Goal: Task Accomplishment & Management: Manage account settings

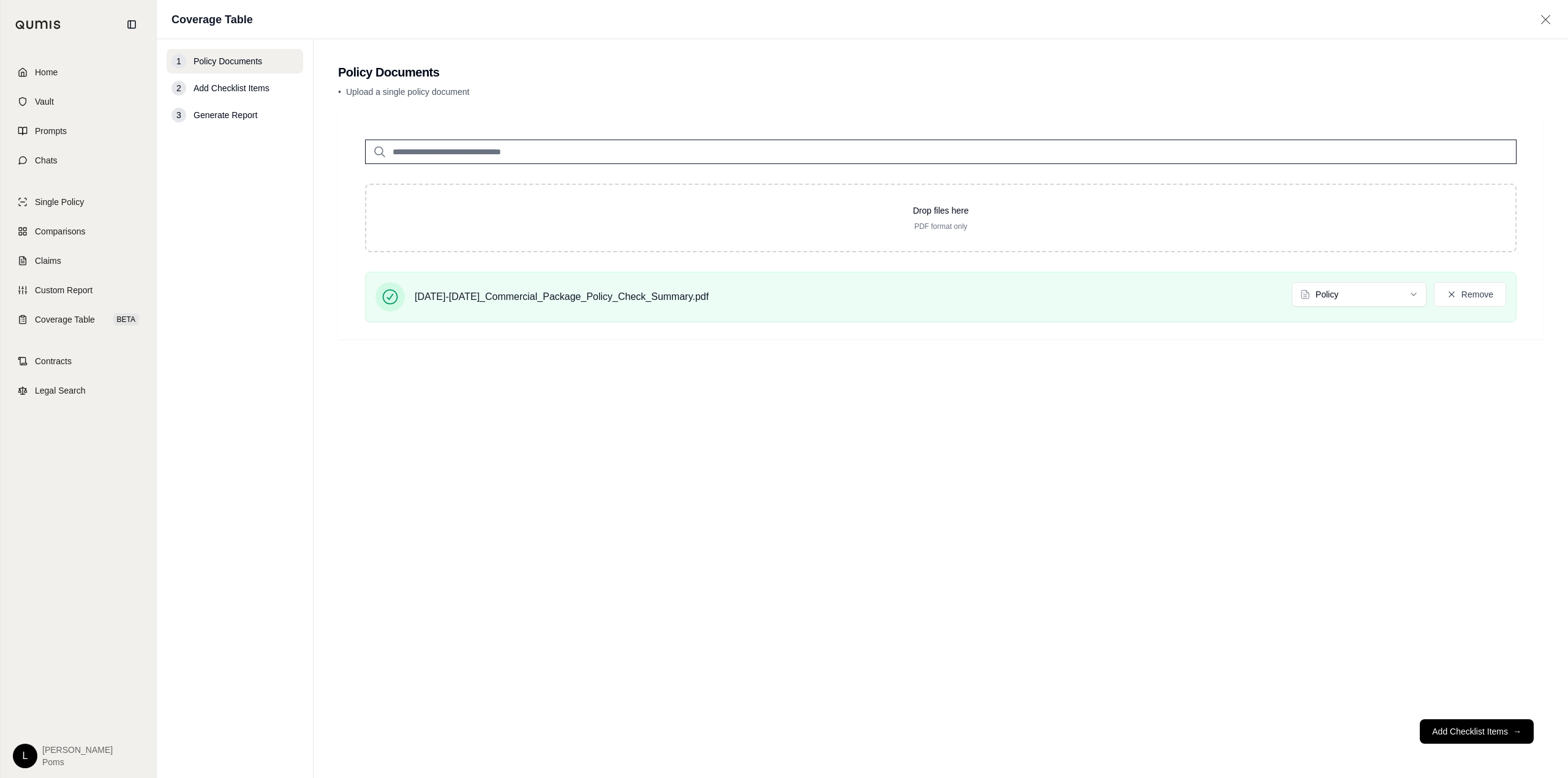
click at [1548, 17] on icon at bounding box center [1545, 20] width 16 height 12
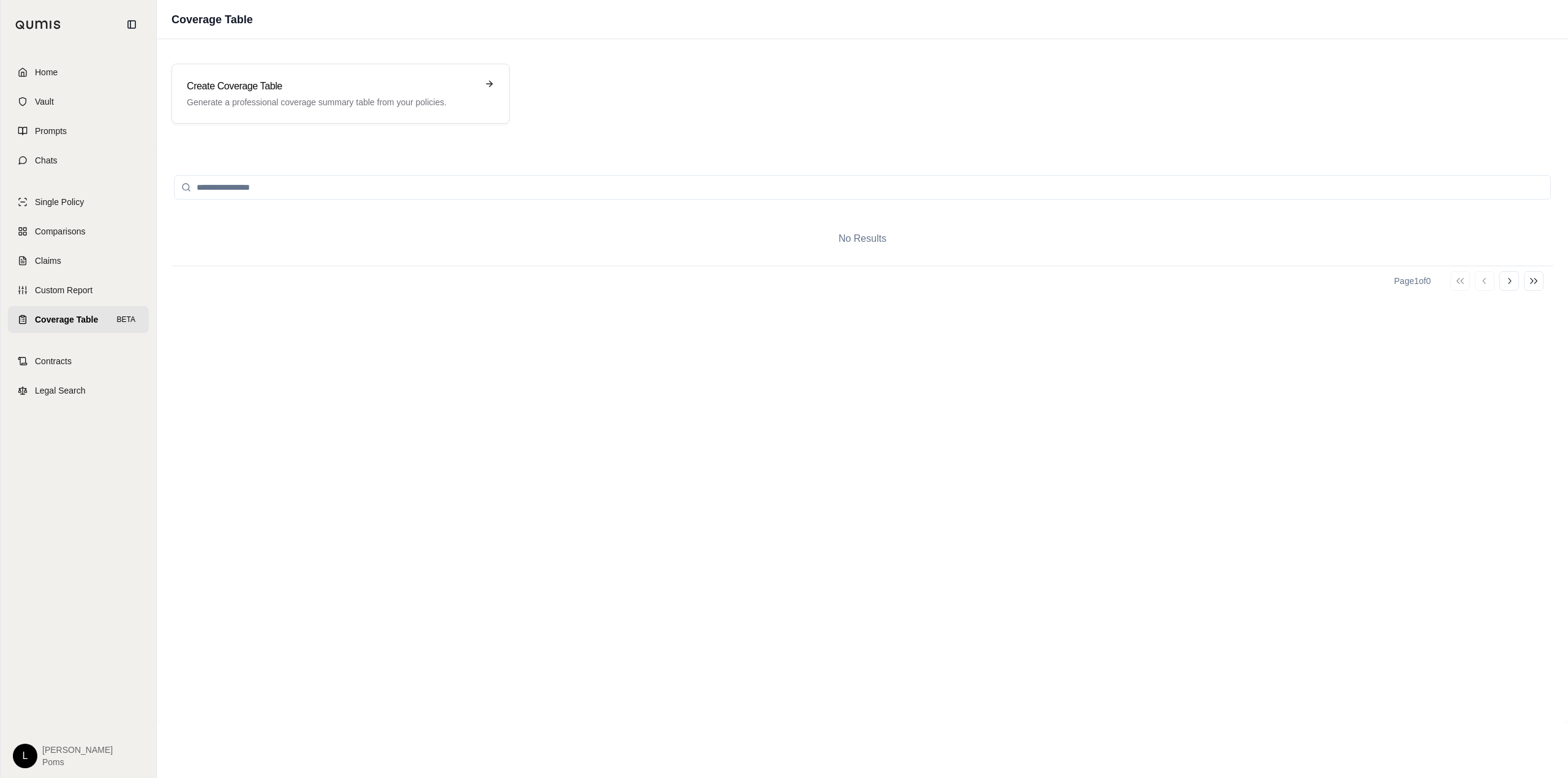
click at [32, 757] on html "Home Vault Prompts Chats Single Policy Comparisons Claims Custom Report Coverag…" at bounding box center [784, 446] width 1568 height 893
click at [57, 661] on link "Member Portal" at bounding box center [54, 664] width 101 height 19
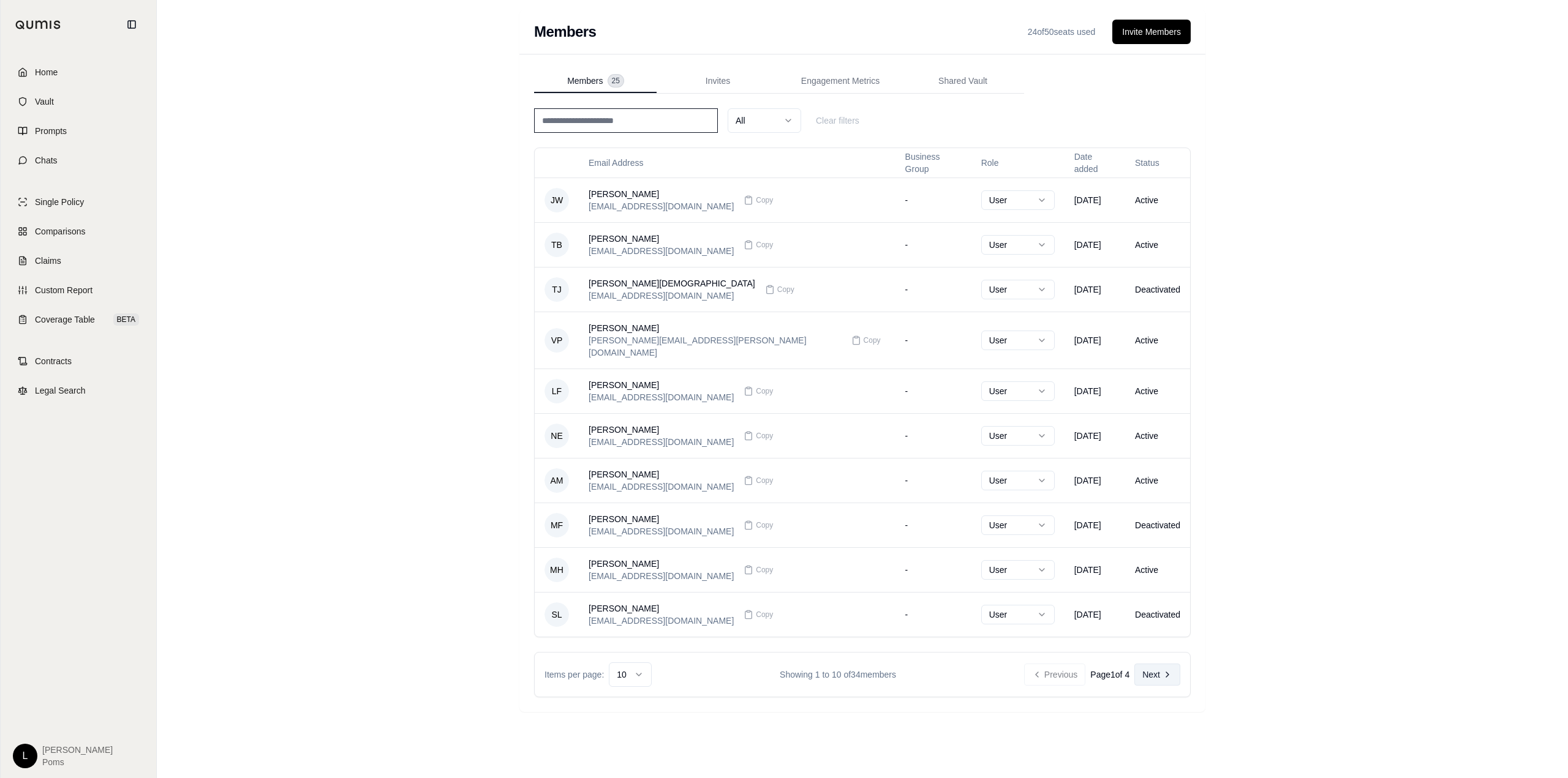
click at [1163, 669] on icon at bounding box center [1167, 674] width 10 height 10
click at [1163, 664] on div "Previous Page 1 of 4 Next" at bounding box center [1102, 674] width 156 height 22
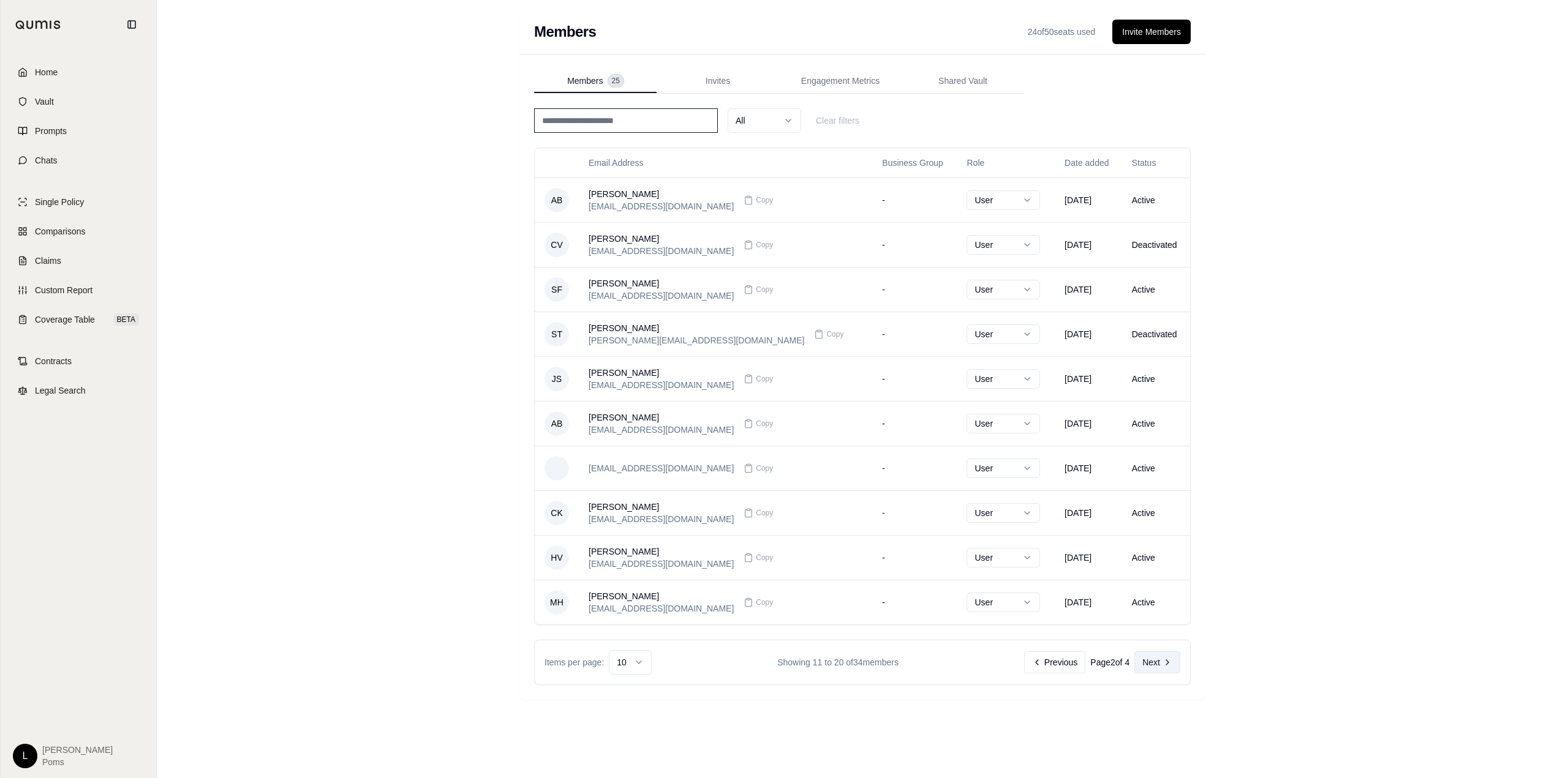
click at [1151, 664] on button "Next" at bounding box center [1157, 662] width 46 height 22
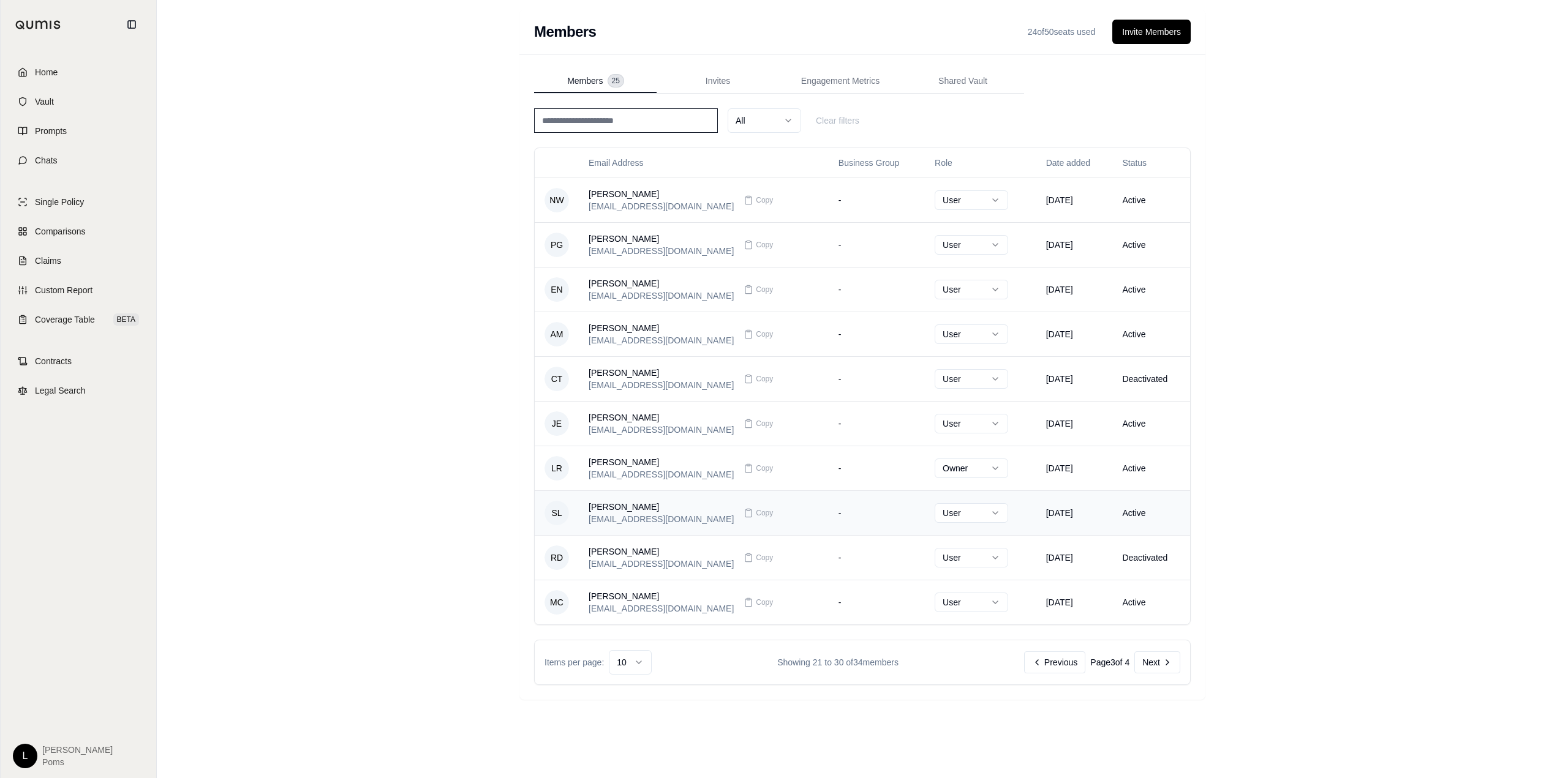
click at [968, 509] on html "Home Vault Prompts Chats Single Policy Comparisons Claims Custom Report Coverag…" at bounding box center [784, 446] width 1568 height 893
click at [846, 508] on html "Home Vault Prompts Chats Single Policy Comparisons Claims Custom Report Coverag…" at bounding box center [784, 446] width 1568 height 893
click at [743, 512] on icon at bounding box center [748, 513] width 10 height 10
click at [1254, 379] on div "Members 24 of 50 seats used Invite Members Members 25 Invites Engagement Metric…" at bounding box center [862, 389] width 1411 height 778
click at [27, 755] on html "Home Vault Prompts Chats Single Policy Comparisons Claims Custom Report Coverag…" at bounding box center [784, 446] width 1568 height 893
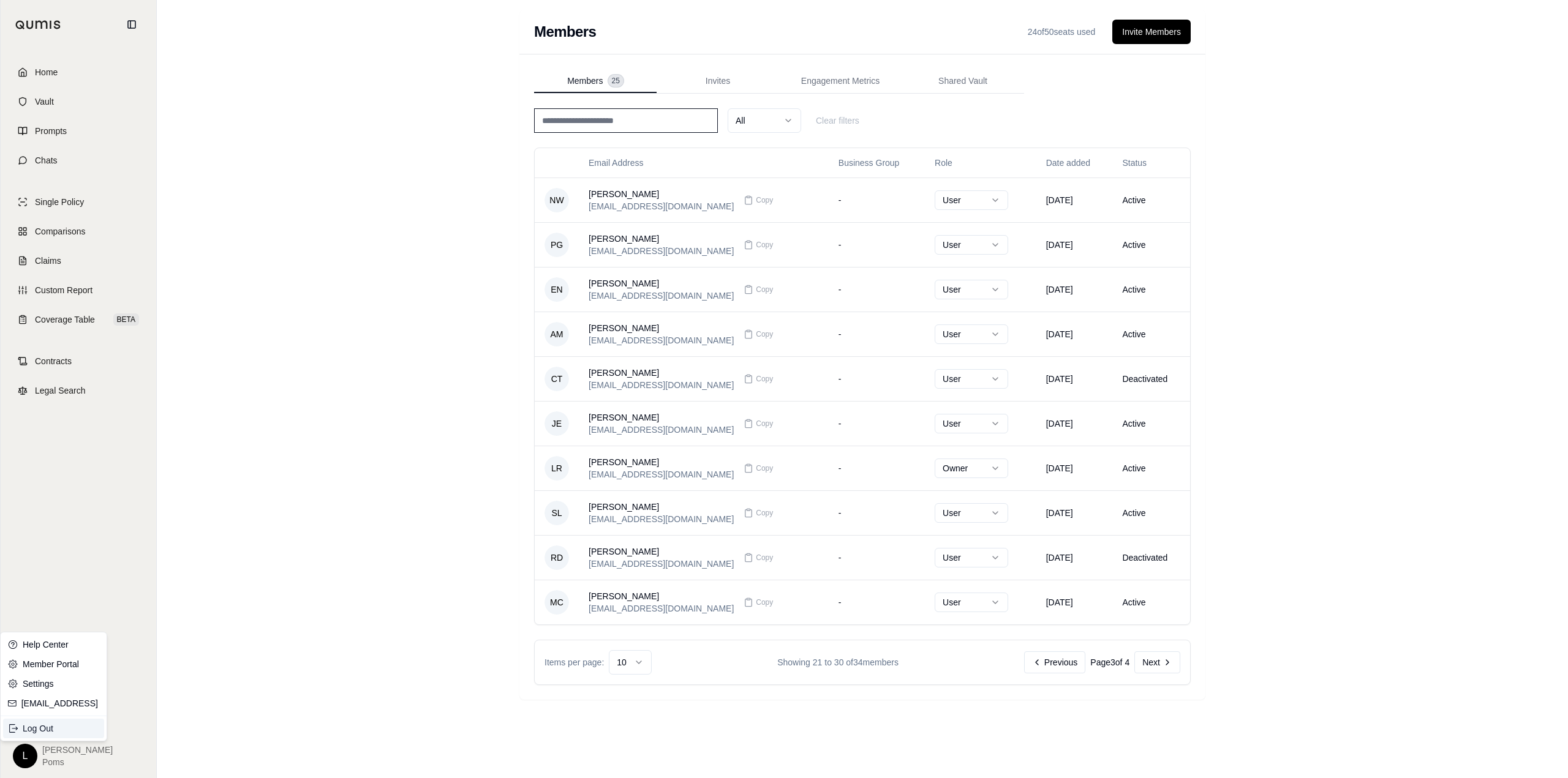
drag, startPoint x: 34, startPoint y: 732, endPoint x: 39, endPoint y: 727, distance: 7.1
click at [34, 731] on div "Log Out" at bounding box center [54, 728] width 101 height 19
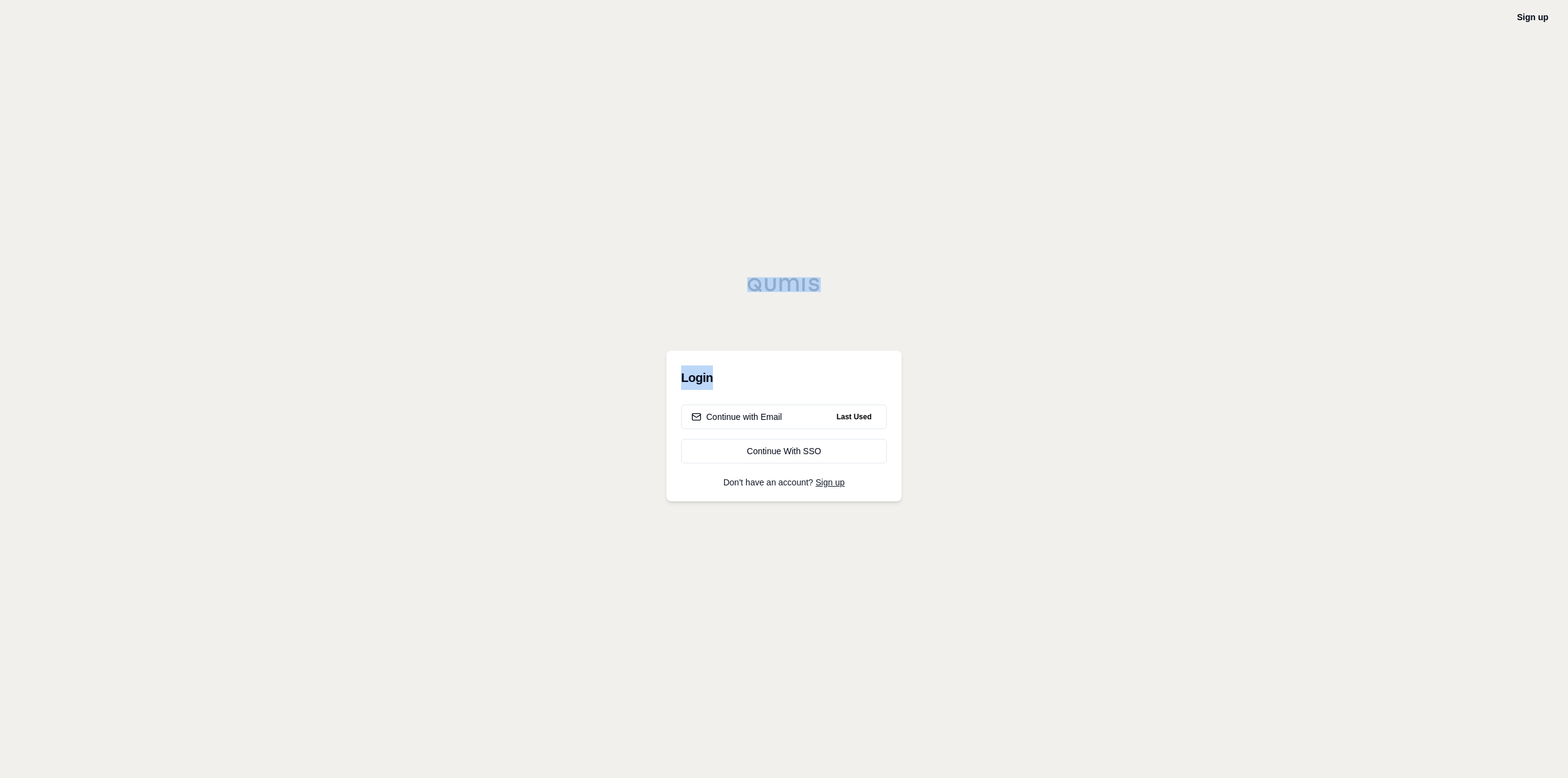
click at [1027, 293] on div "Sign up Login Continue with Email Last Used Continue With SSO Don't have an acc…" at bounding box center [784, 389] width 1568 height 778
click at [767, 415] on div "Continue with Email" at bounding box center [737, 417] width 91 height 12
